Goal: Find specific page/section

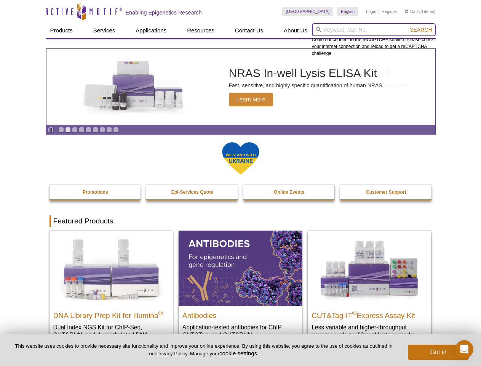
click at [374, 30] on input "search" at bounding box center [374, 29] width 124 height 13
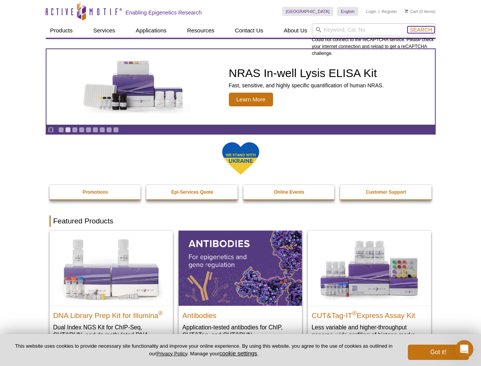
click at [421, 30] on span "Search" at bounding box center [421, 30] width 22 height 6
click at [51, 130] on icon "Pause" at bounding box center [50, 129] width 5 height 5
click at [61, 130] on link "Go to slide 1" at bounding box center [61, 130] width 6 height 6
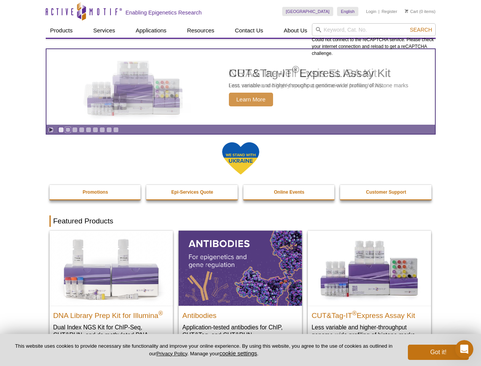
click at [68, 130] on link "Go to slide 2" at bounding box center [68, 130] width 6 height 6
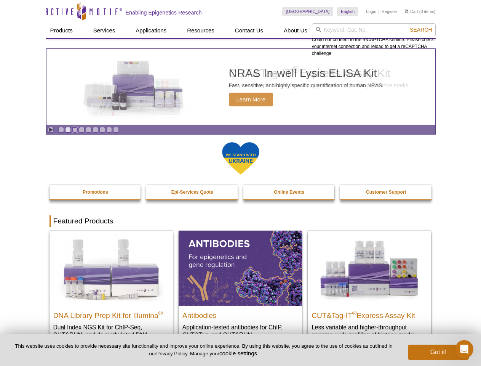
click at [75, 130] on link "Go to slide 3" at bounding box center [75, 130] width 6 height 6
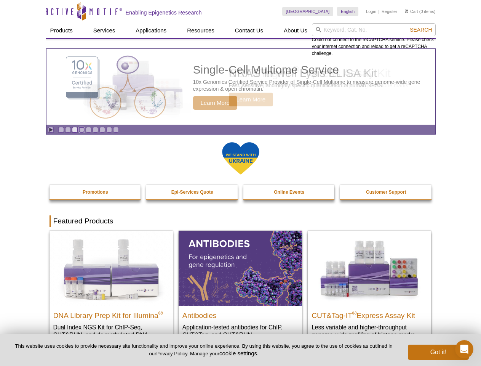
click at [82, 130] on link "Go to slide 4" at bounding box center [82, 130] width 6 height 6
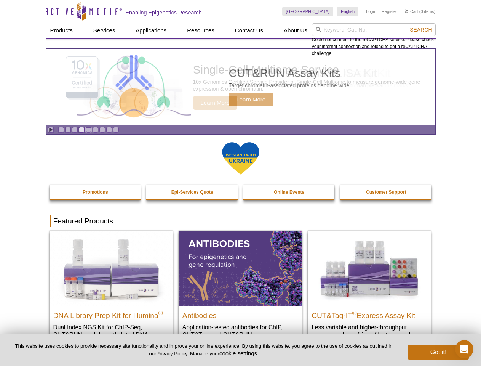
click at [88, 130] on link "Go to slide 5" at bounding box center [89, 130] width 6 height 6
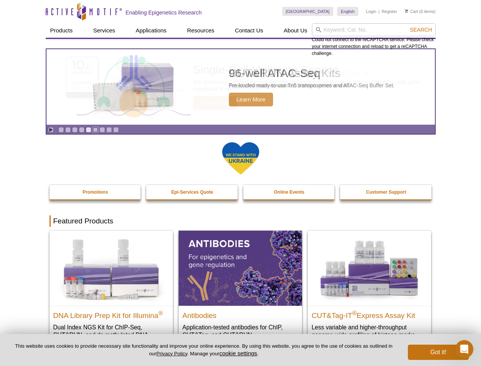
click at [95, 130] on link "Go to slide 6" at bounding box center [96, 130] width 6 height 6
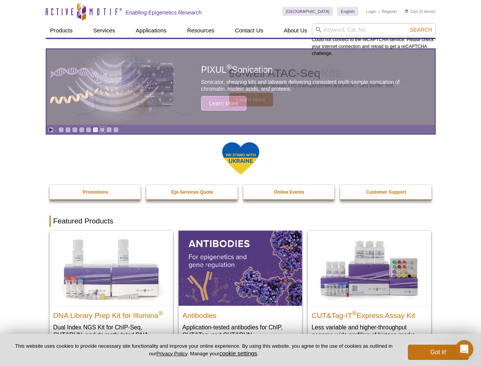
click at [102, 130] on link "Go to slide 7" at bounding box center [102, 130] width 6 height 6
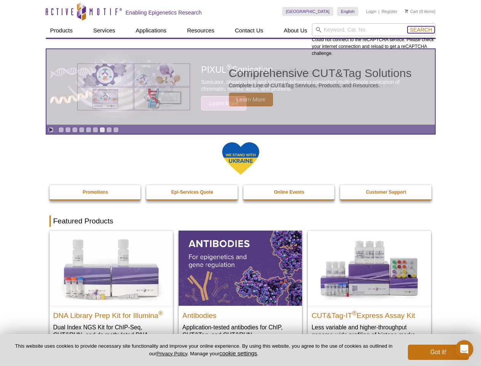
click at [421, 30] on span "Search" at bounding box center [421, 30] width 22 height 6
